Goal: Find contact information: Find contact information

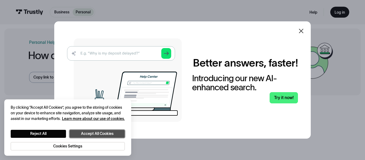
click at [86, 133] on button "Accept All Cookies" at bounding box center [97, 134] width 55 height 8
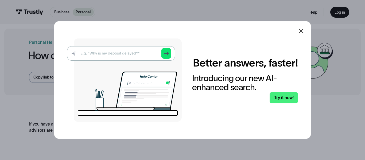
click at [303, 30] on icon at bounding box center [301, 31] width 6 height 6
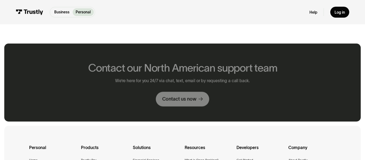
scroll to position [168, 0]
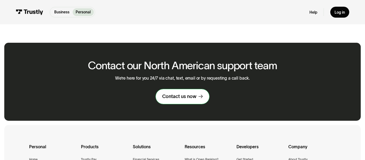
click at [180, 103] on link "Contact us now" at bounding box center [182, 96] width 53 height 15
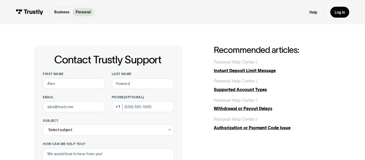
click at [331, 16] on div "Help Log in" at bounding box center [330, 12] width 40 height 11
click at [339, 13] on div "Log in" at bounding box center [340, 12] width 10 height 5
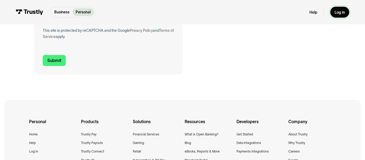
scroll to position [211, 0]
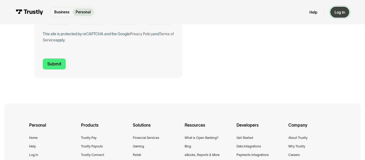
click at [344, 15] on link "Log in" at bounding box center [340, 12] width 19 height 11
